Goal: Task Accomplishment & Management: Manage account settings

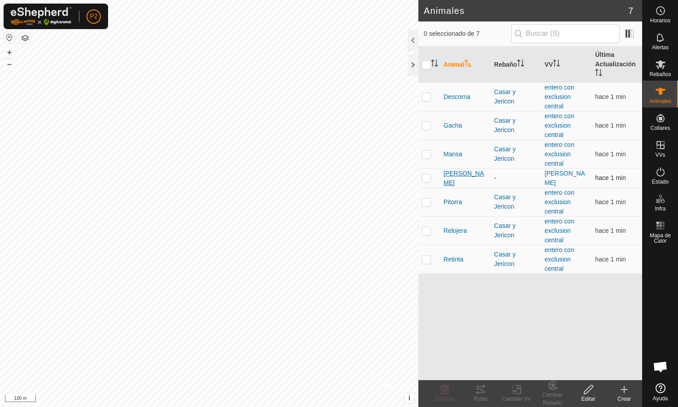
click at [454, 175] on span "[PERSON_NAME]" at bounding box center [464, 178] width 43 height 19
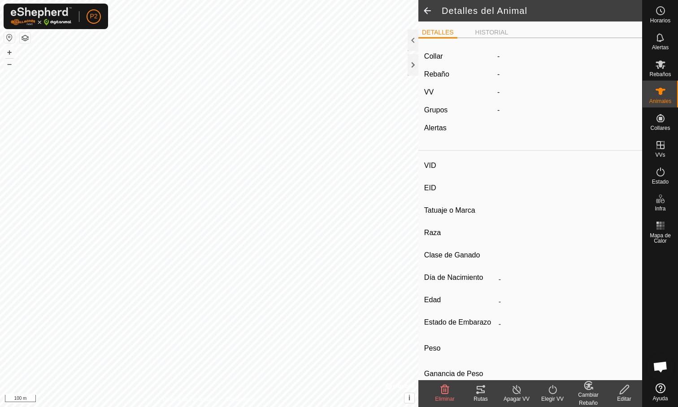
type input "[PERSON_NAME]"
type input "000061520465326"
type input "-"
type input "Limusina"
type input "-"
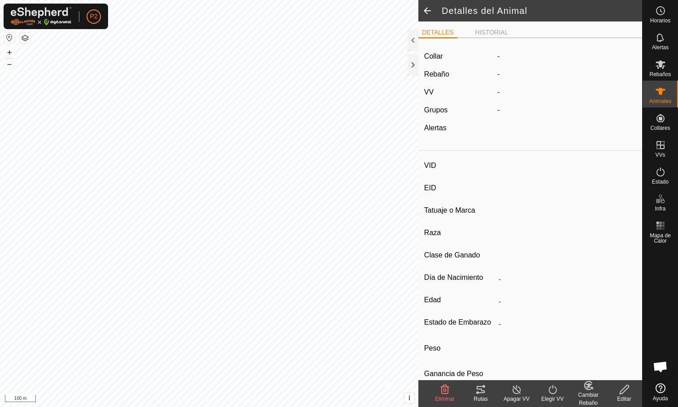
type input "03/2016"
type input "9 years 8 months"
type input "1100 kg"
type input "-"
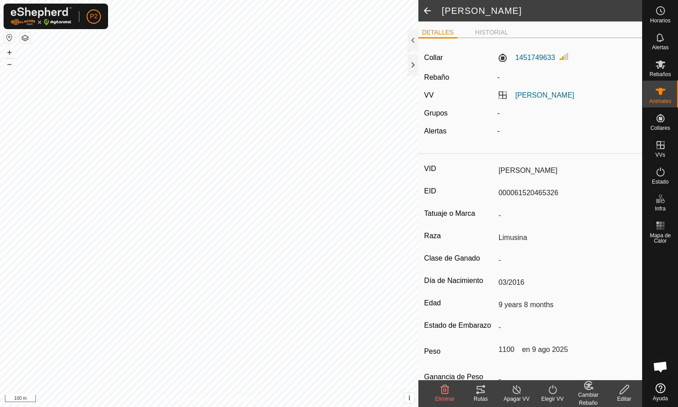
click at [480, 394] on icon at bounding box center [480, 390] width 11 height 11
